Goal: Check status: Verify the current state of an ongoing process or item

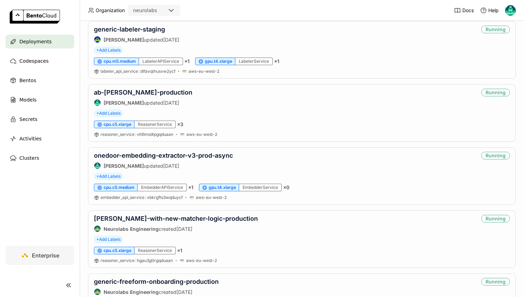
scroll to position [257, 0]
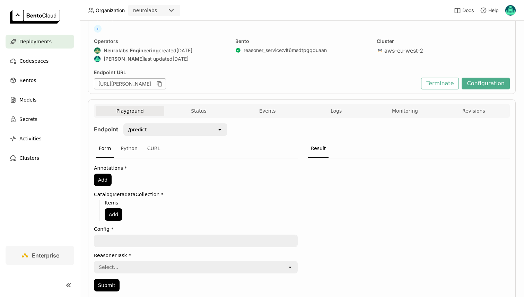
click at [334, 103] on div "Playground Status Events Logs Monitoring Revisions Endpoint /predict open Form …" at bounding box center [302, 203] width 428 height 206
click at [337, 106] on button "Logs" at bounding box center [336, 111] width 69 height 10
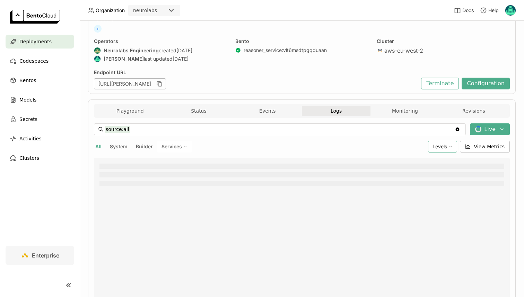
click at [439, 144] on span "Levels" at bounding box center [440, 147] width 15 height 6
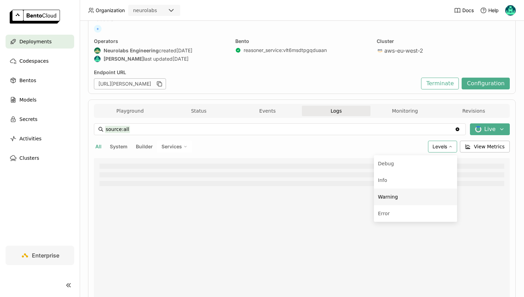
click at [400, 195] on div "Warning" at bounding box center [415, 197] width 75 height 8
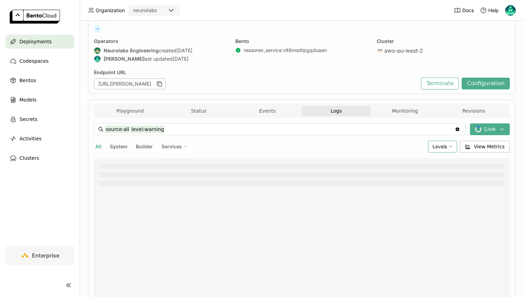
click at [437, 146] on span "Levels" at bounding box center [440, 147] width 15 height 6
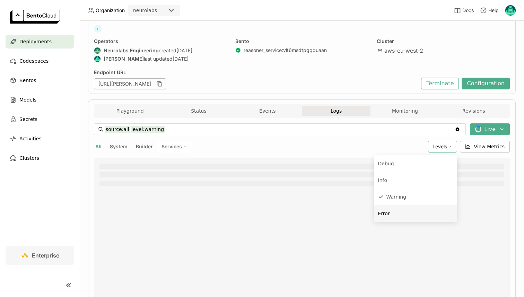
click at [412, 214] on div "Error" at bounding box center [415, 213] width 75 height 8
type input "source:all level:warning level:error"
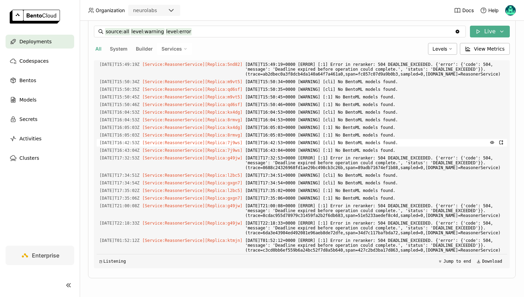
scroll to position [1485, 0]
